Goal: Task Accomplishment & Management: Manage account settings

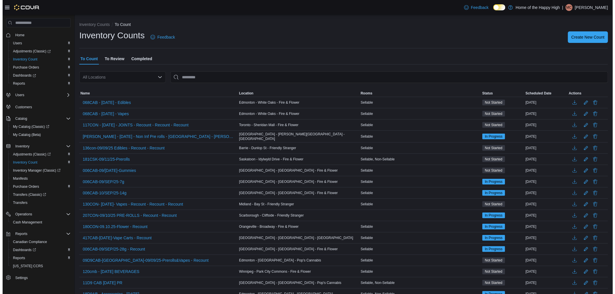
scroll to position [5, 0]
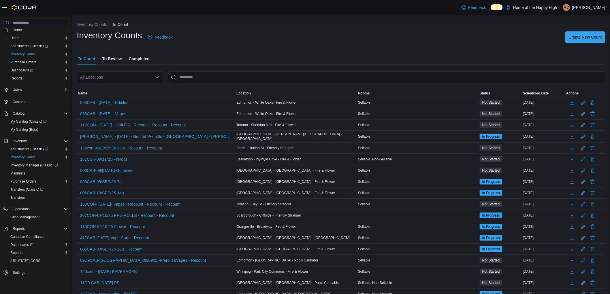
click at [121, 72] on div "All Locations" at bounding box center [120, 78] width 86 height 12
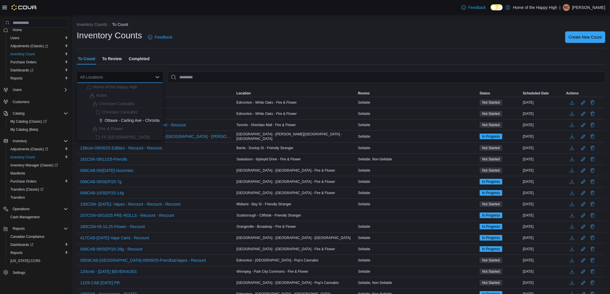
click at [112, 77] on div "All Locations Combo box. Selected. Combo box input. All Locations. Type some te…" at bounding box center [120, 78] width 86 height 12
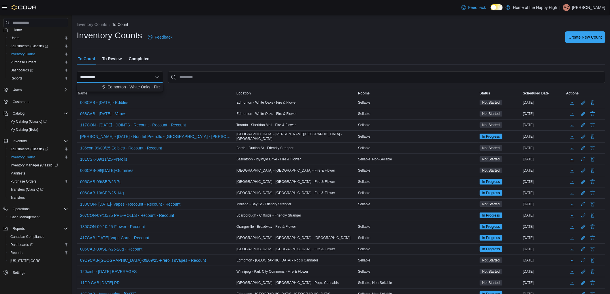
type input "**********"
click at [154, 90] on button "Edmonton - White Oaks - Fire & Flower" at bounding box center [120, 87] width 86 height 8
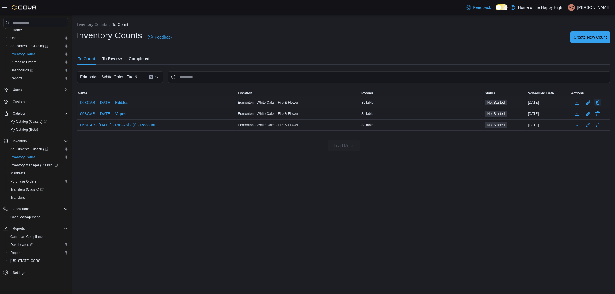
click at [596, 102] on button "Delete" at bounding box center [597, 102] width 7 height 7
click at [580, 145] on span "Delete" at bounding box center [581, 140] width 25 height 12
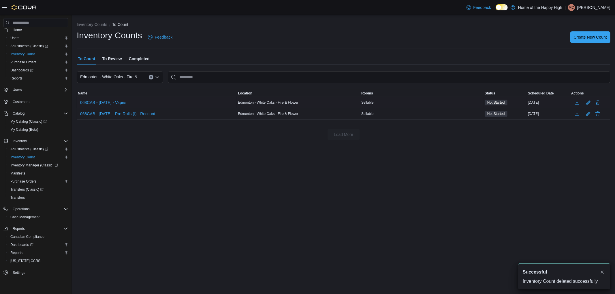
scroll to position [0, 0]
click at [599, 103] on button "Delete" at bounding box center [597, 102] width 7 height 7
click at [586, 136] on span "Delete" at bounding box center [581, 140] width 25 height 12
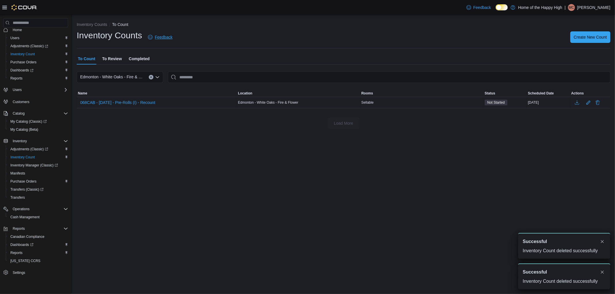
drag, startPoint x: 206, startPoint y: 179, endPoint x: 174, endPoint y: 35, distance: 147.7
click at [207, 179] on div "Inventory Counts To Count Inventory Counts Feedback Create New Count To Count T…" at bounding box center [343, 155] width 543 height 280
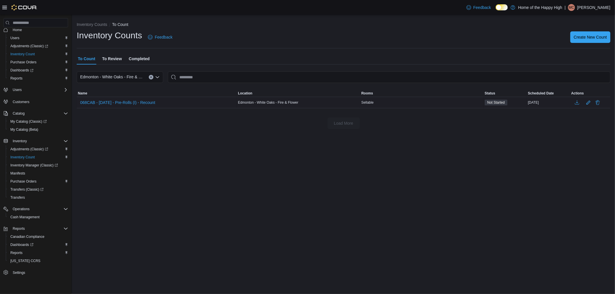
drag, startPoint x: 601, startPoint y: 7, endPoint x: 561, endPoint y: 94, distance: 95.7
click at [601, 6] on p "Megan Charlesworth" at bounding box center [593, 7] width 33 height 7
drag, startPoint x: 575, startPoint y: 56, endPoint x: 285, endPoint y: 12, distance: 294.0
click at [575, 56] on span "Sign Out" at bounding box center [573, 57] width 16 height 6
